Goal: Navigation & Orientation: Find specific page/section

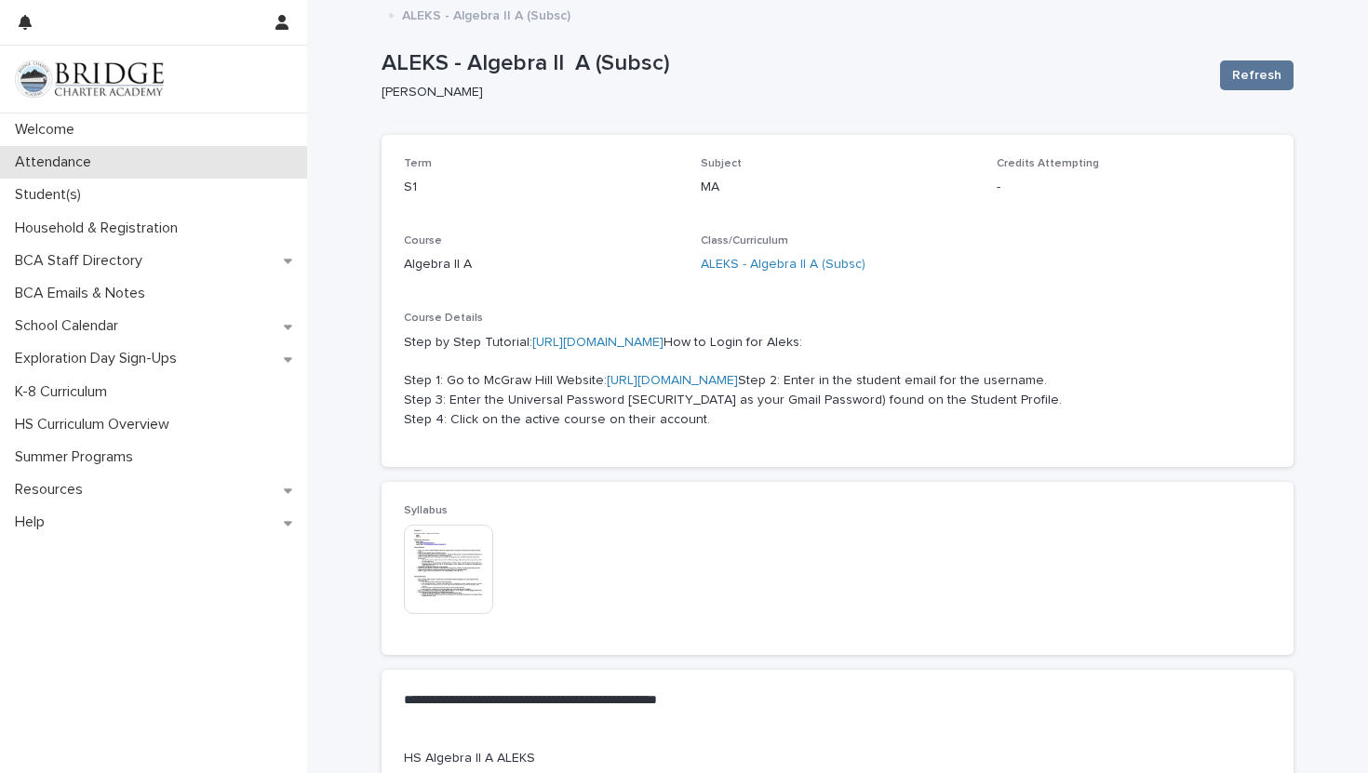
click at [72, 157] on p "Attendance" at bounding box center [56, 163] width 99 height 18
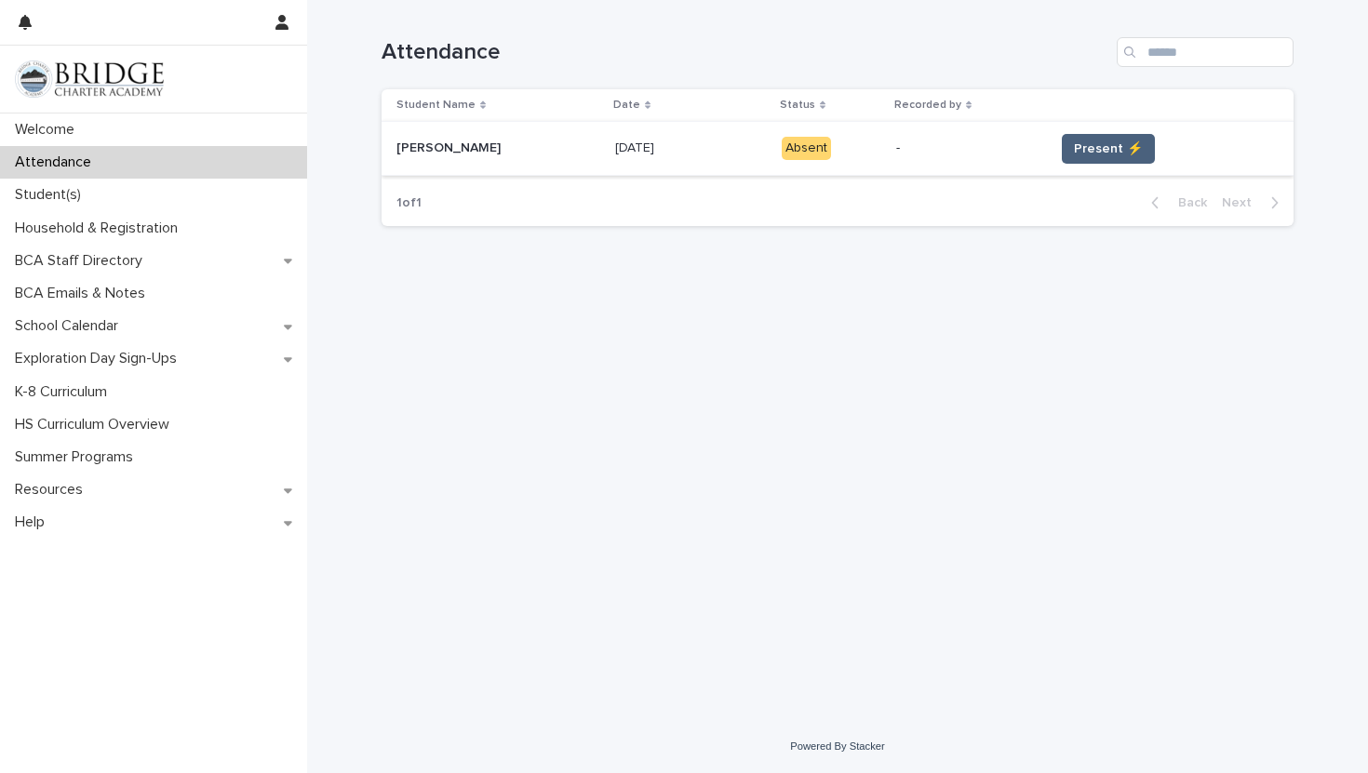
click at [1088, 140] on span "Present ⚡" at bounding box center [1108, 149] width 69 height 19
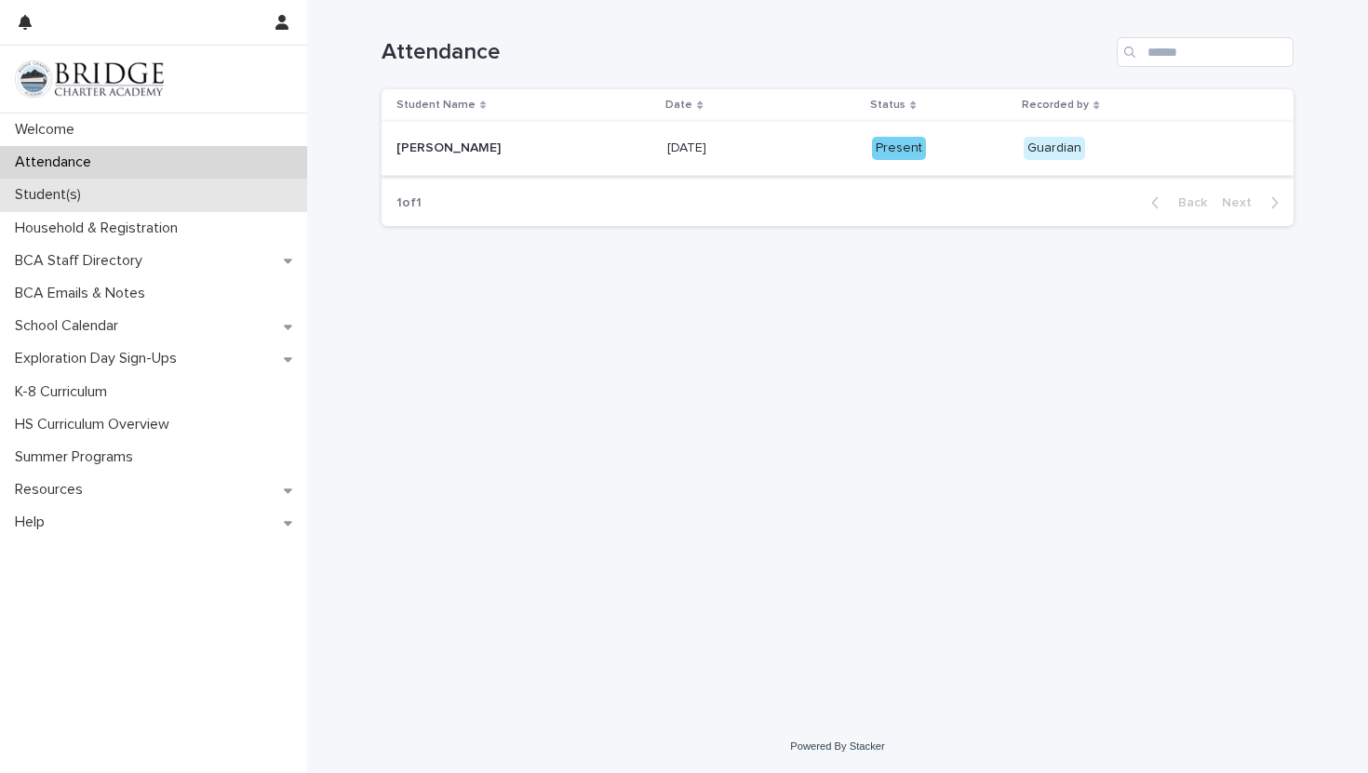
click at [110, 194] on div "Student(s)" at bounding box center [153, 195] width 307 height 33
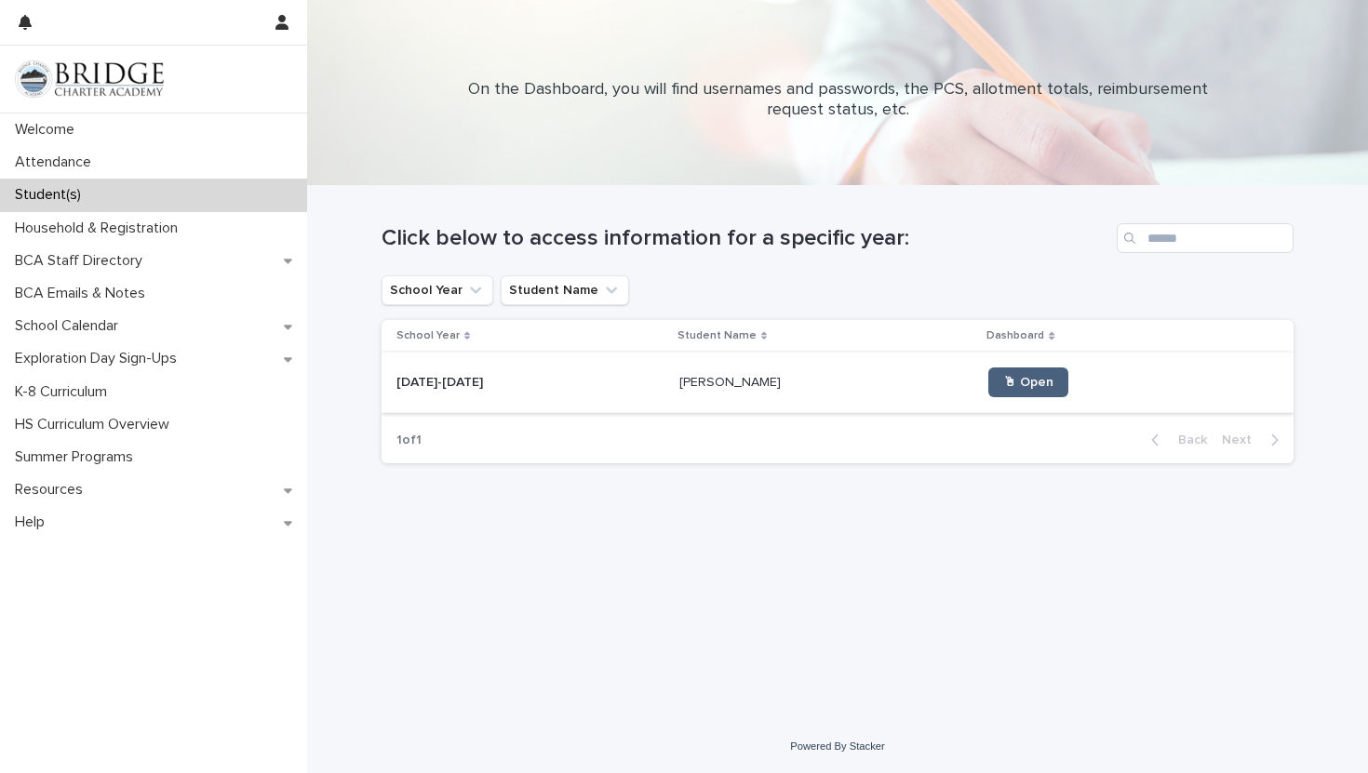
click at [988, 376] on link "🖱 Open" at bounding box center [1028, 382] width 80 height 30
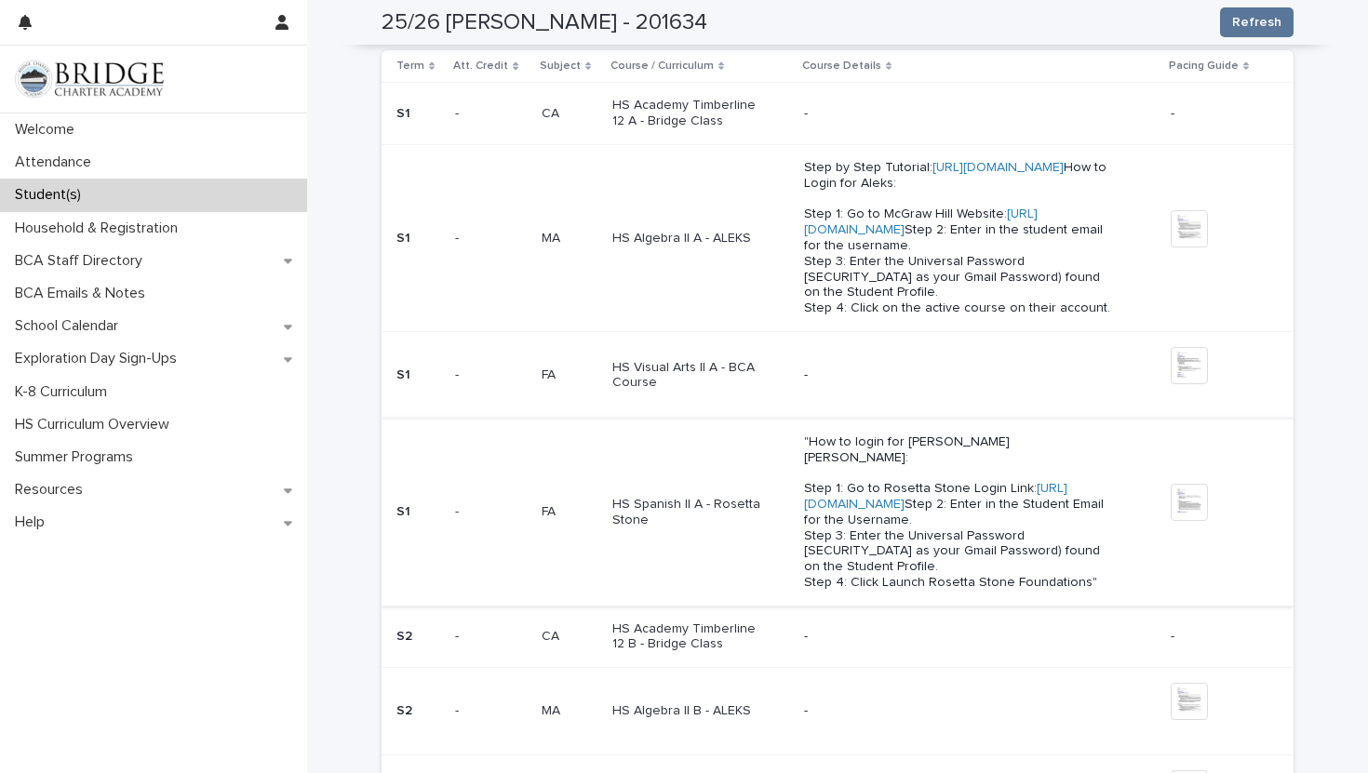
scroll to position [676, 0]
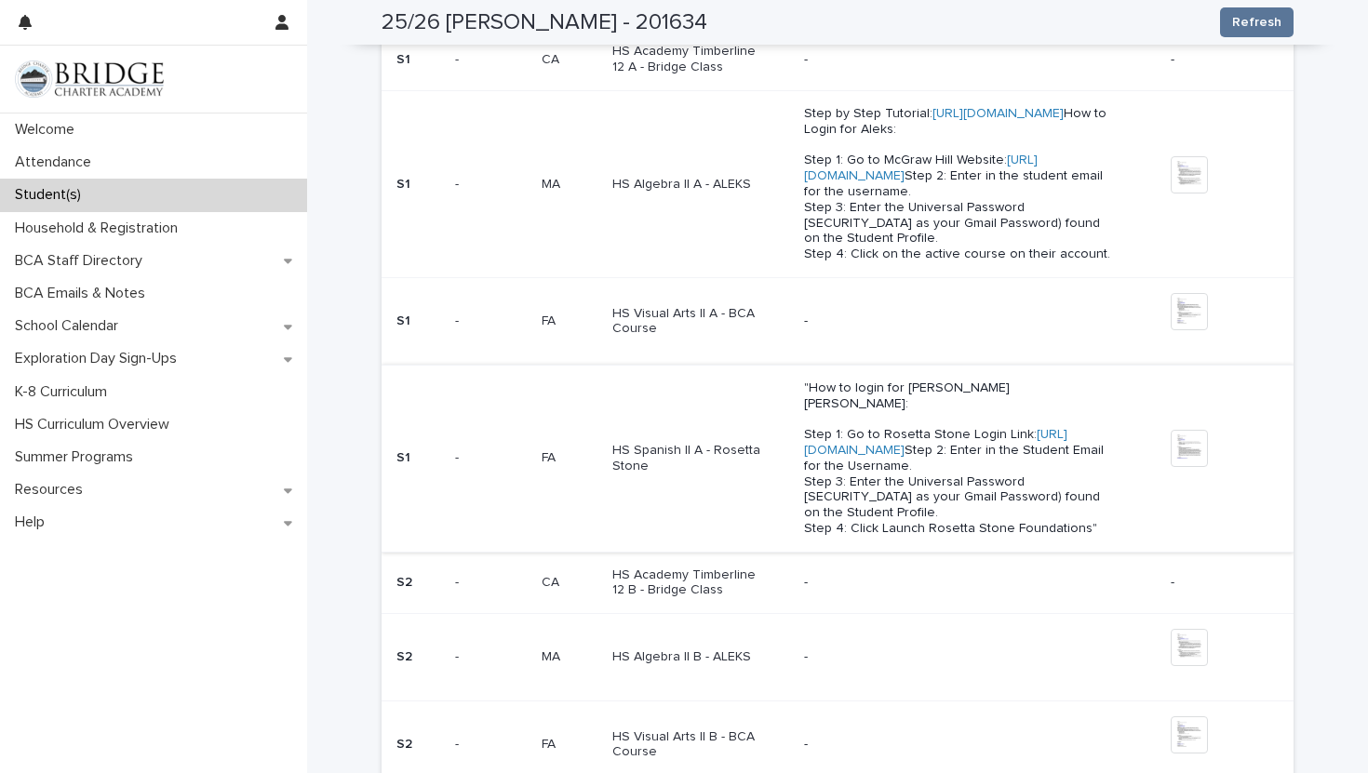
click at [817, 457] on link "[URL][DOMAIN_NAME]" at bounding box center [935, 442] width 263 height 29
